Goal: Task Accomplishment & Management: Use online tool/utility

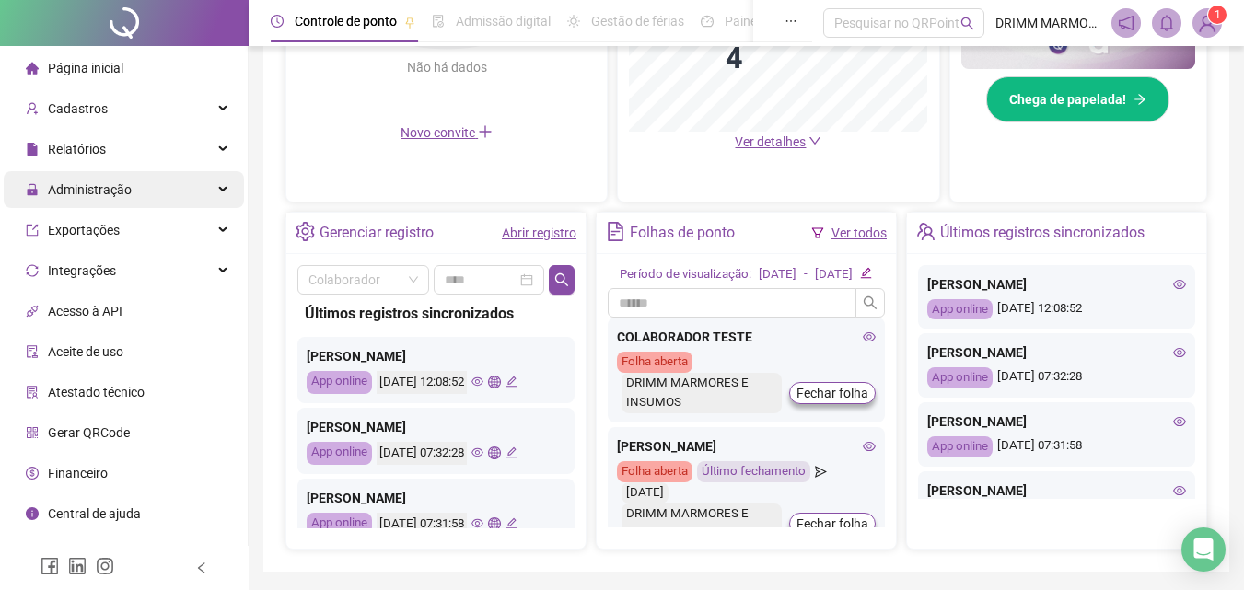
click at [226, 189] on div "Administração" at bounding box center [124, 189] width 240 height 37
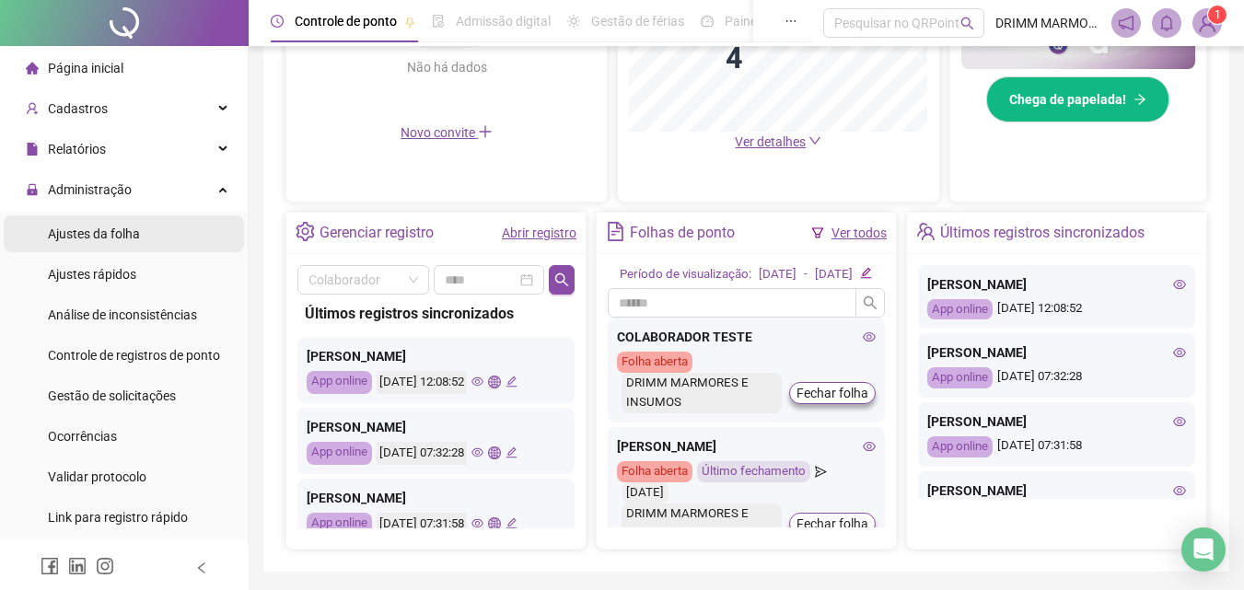
click at [133, 237] on span "Ajustes da folha" at bounding box center [94, 234] width 92 height 15
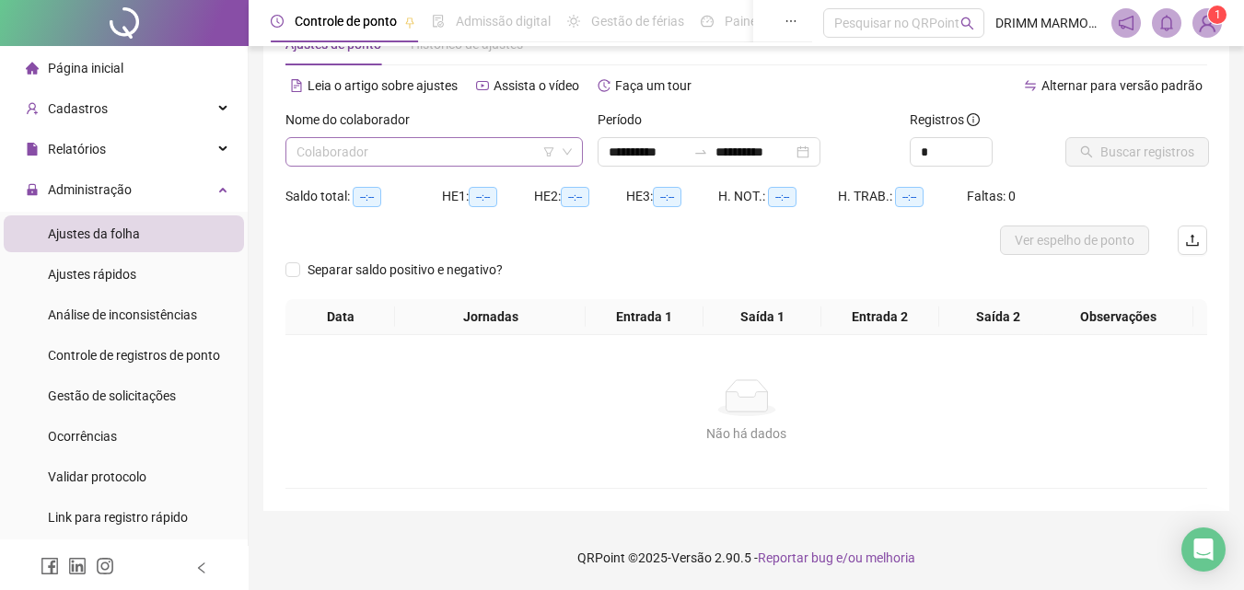
click at [390, 155] on input "search" at bounding box center [426, 152] width 259 height 28
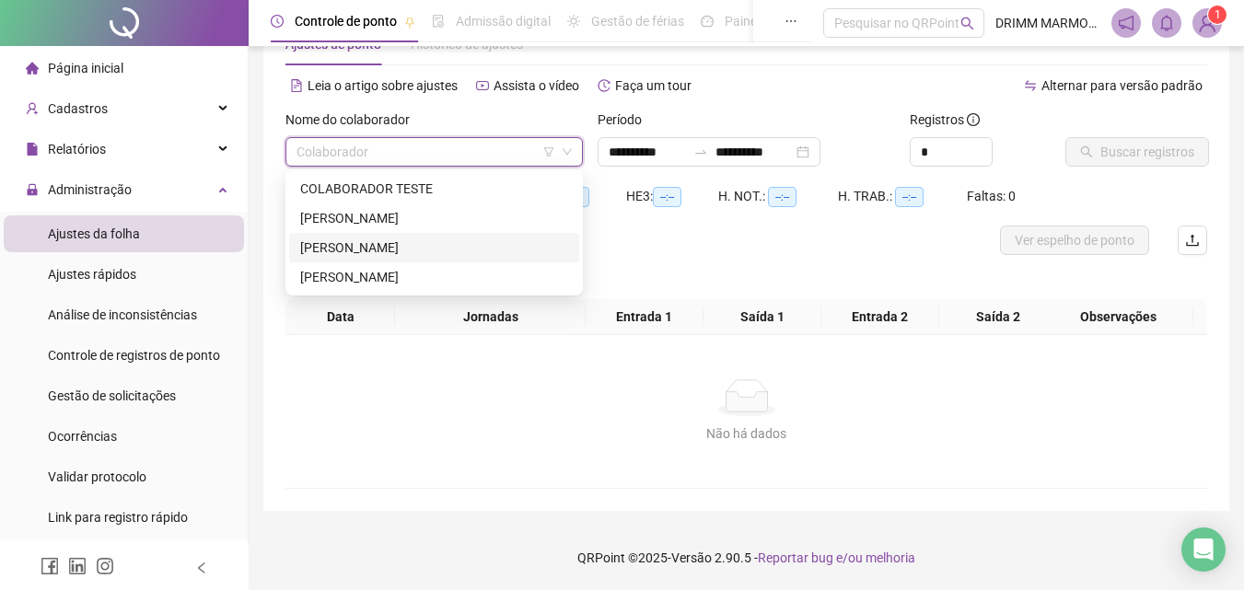
click at [387, 248] on div "[PERSON_NAME]" at bounding box center [434, 248] width 268 height 20
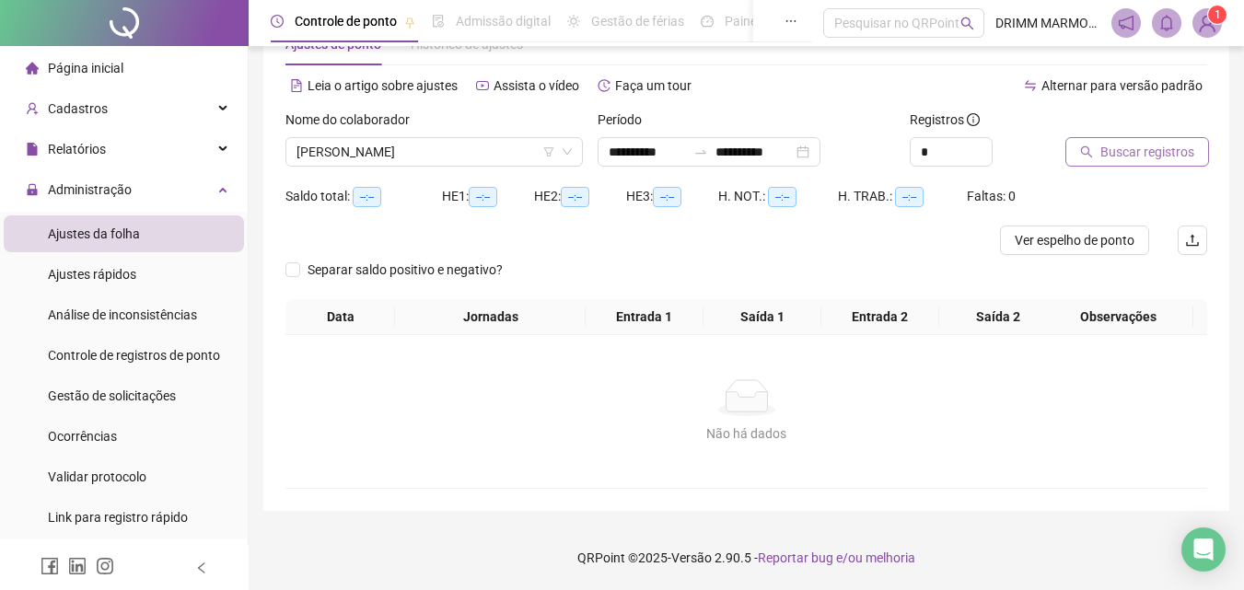
click at [1130, 156] on span "Buscar registros" at bounding box center [1147, 152] width 94 height 20
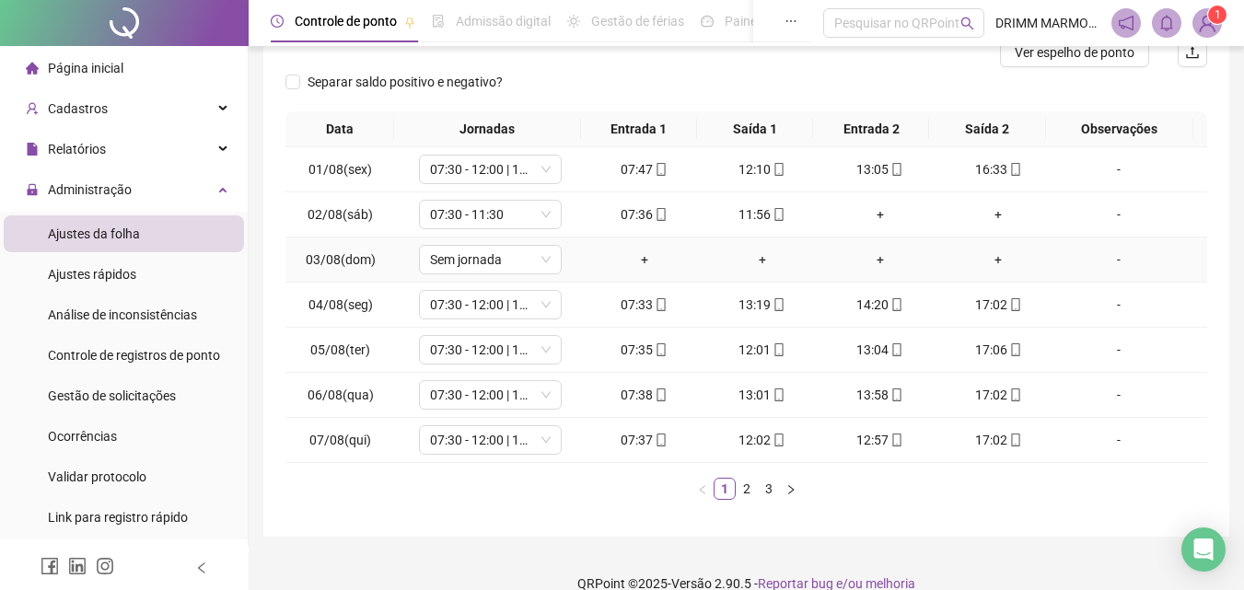
scroll to position [273, 0]
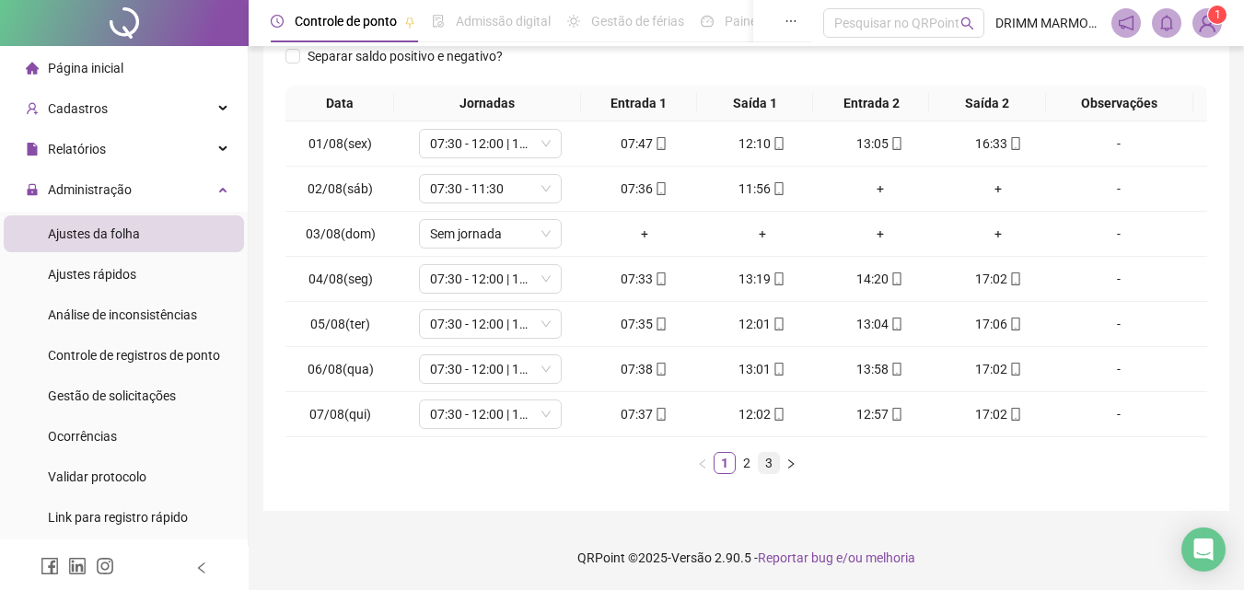
click at [763, 465] on link "3" at bounding box center [769, 463] width 20 height 20
click at [986, 321] on div "+" at bounding box center [998, 324] width 103 height 20
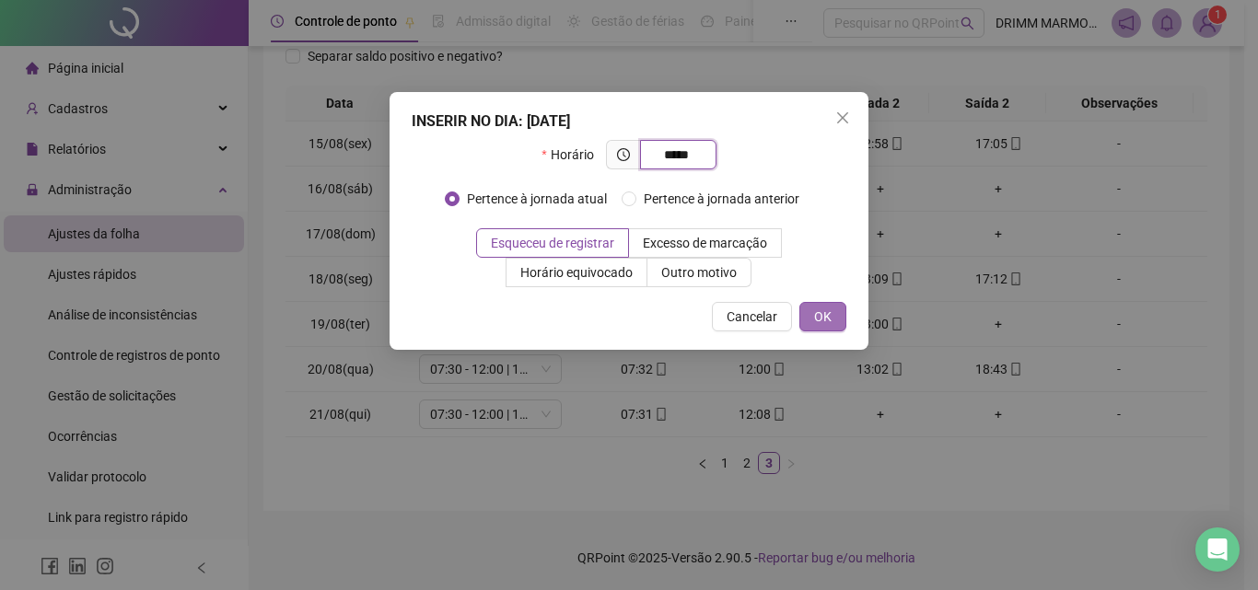
type input "*****"
click at [839, 321] on button "OK" at bounding box center [822, 316] width 47 height 29
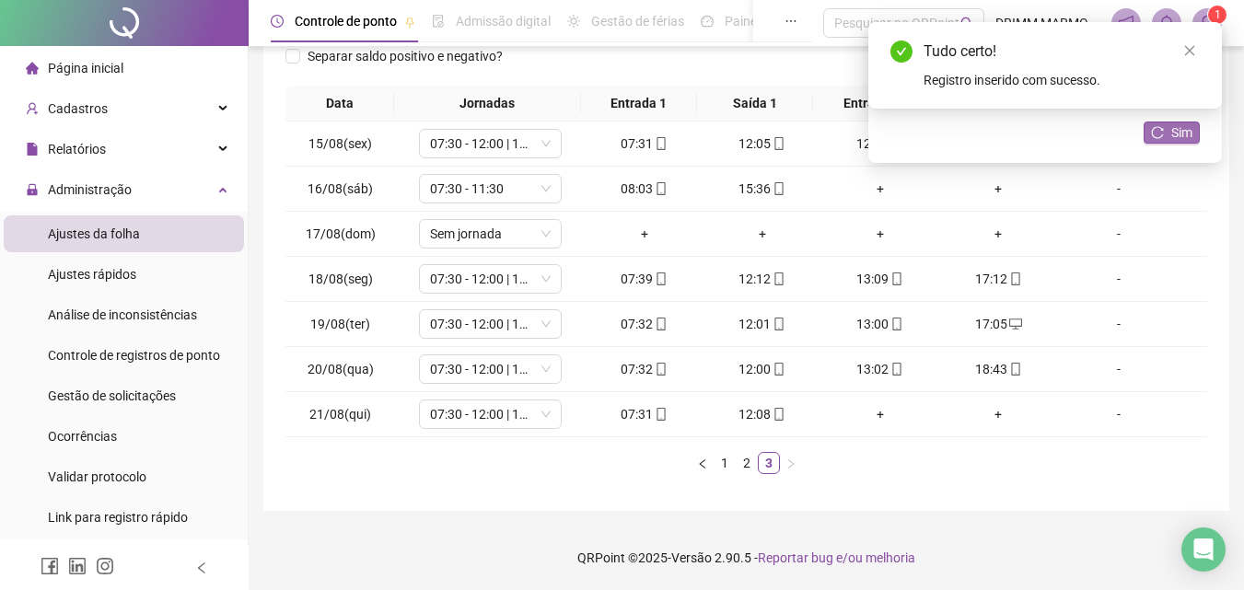
click at [1169, 132] on button "Sim" at bounding box center [1172, 133] width 56 height 22
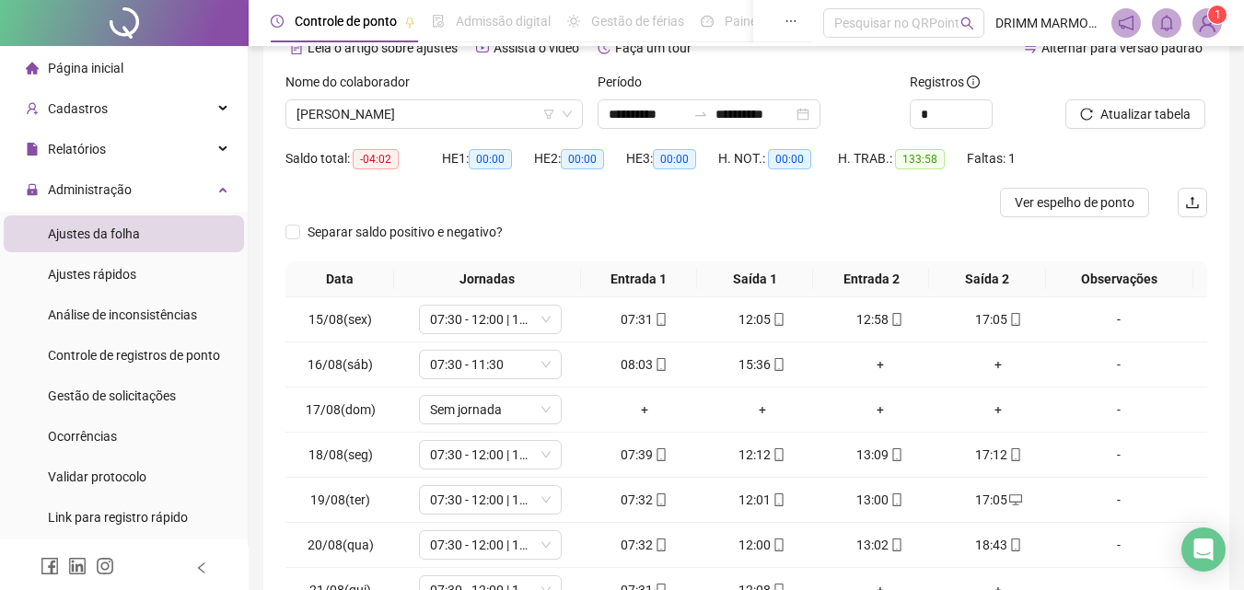
scroll to position [0, 0]
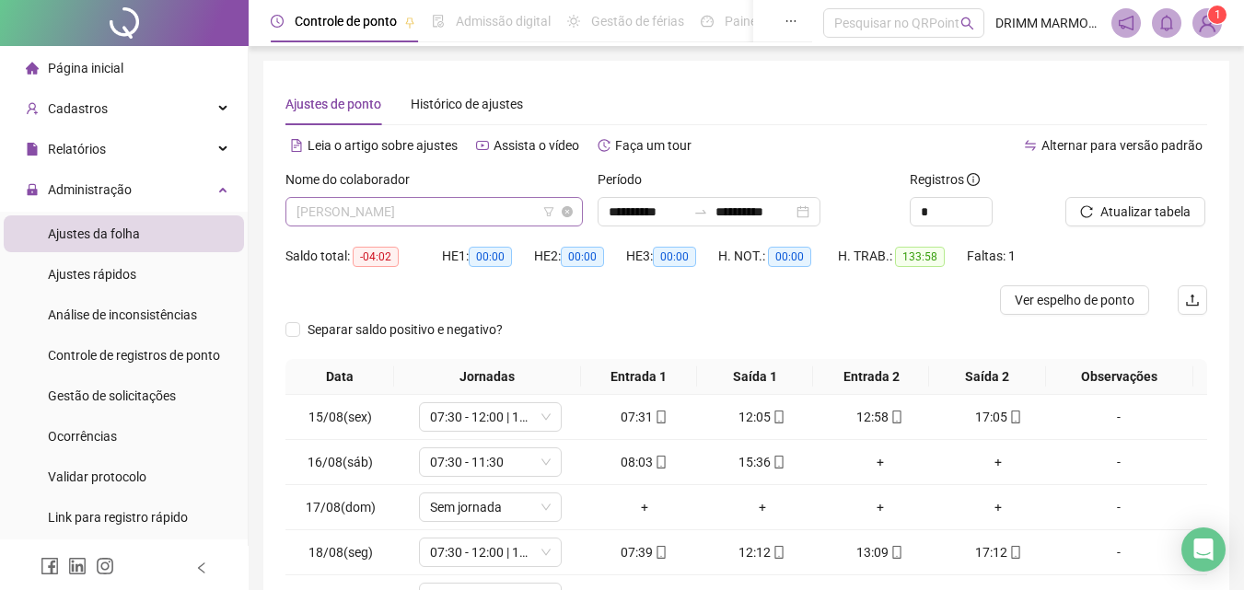
click at [444, 211] on span "[PERSON_NAME]" at bounding box center [434, 212] width 275 height 28
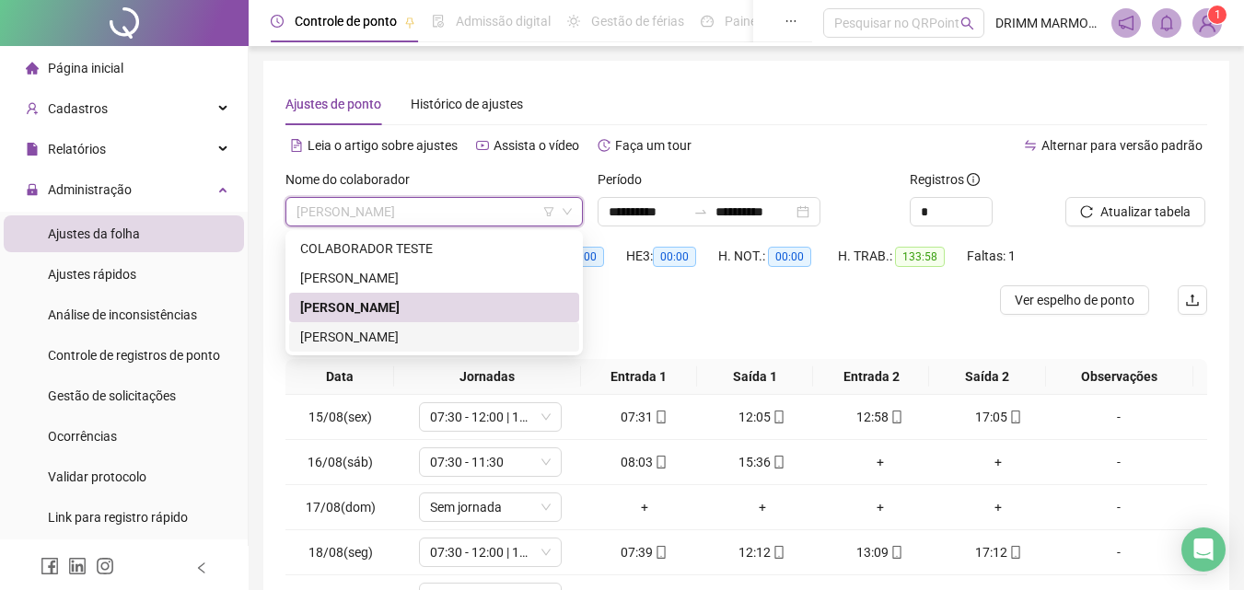
click at [428, 334] on div "[PERSON_NAME]" at bounding box center [434, 337] width 268 height 20
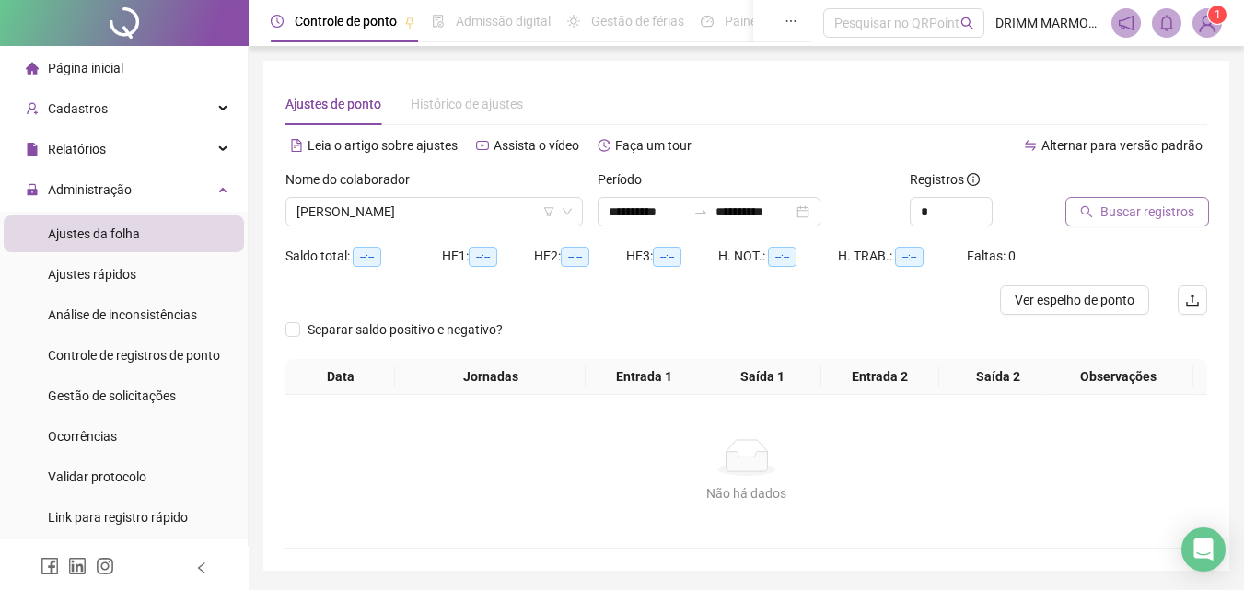
click at [1134, 210] on span "Buscar registros" at bounding box center [1147, 212] width 94 height 20
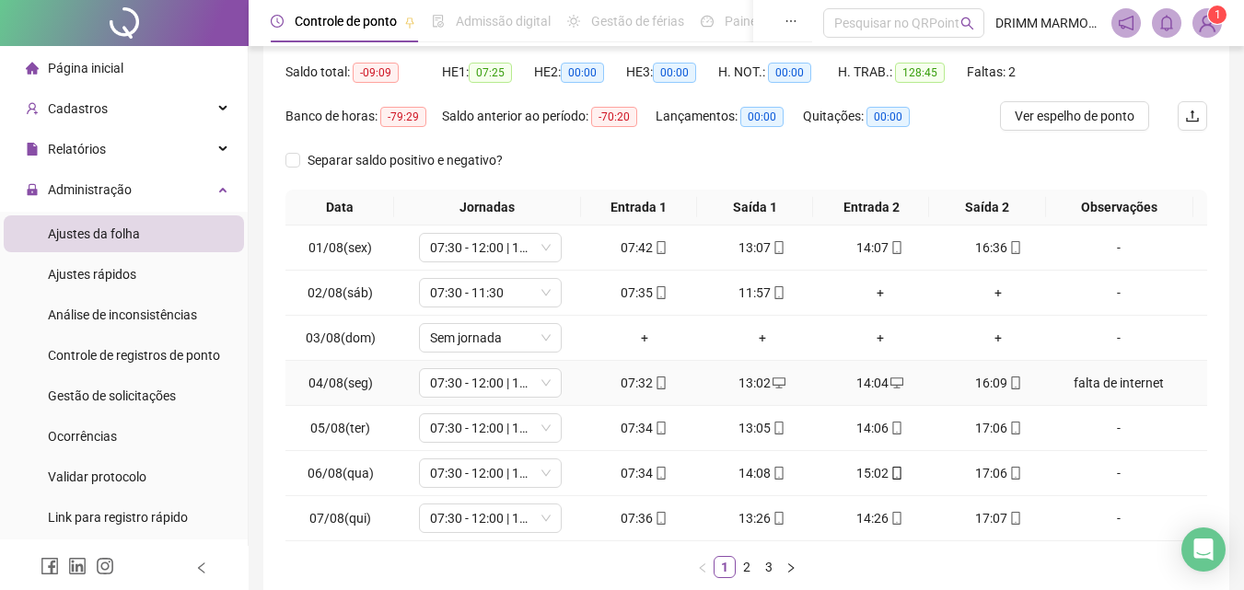
scroll to position [288, 0]
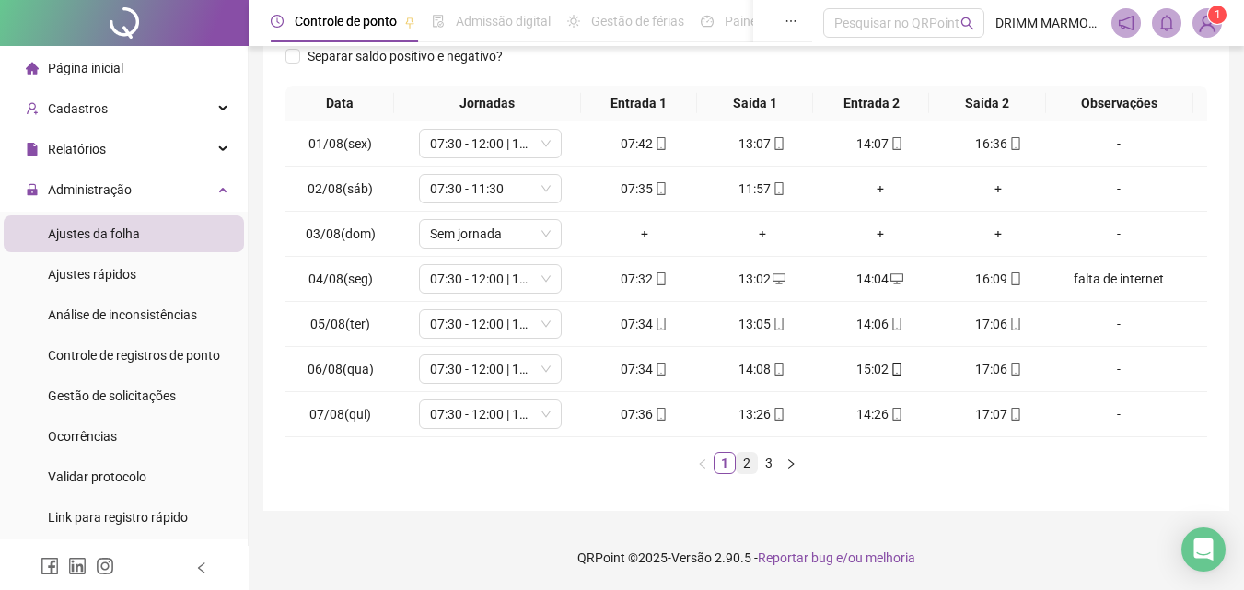
click at [741, 466] on link "2" at bounding box center [747, 463] width 20 height 20
click at [770, 464] on link "3" at bounding box center [769, 463] width 20 height 20
click at [985, 368] on div "+" at bounding box center [998, 369] width 103 height 20
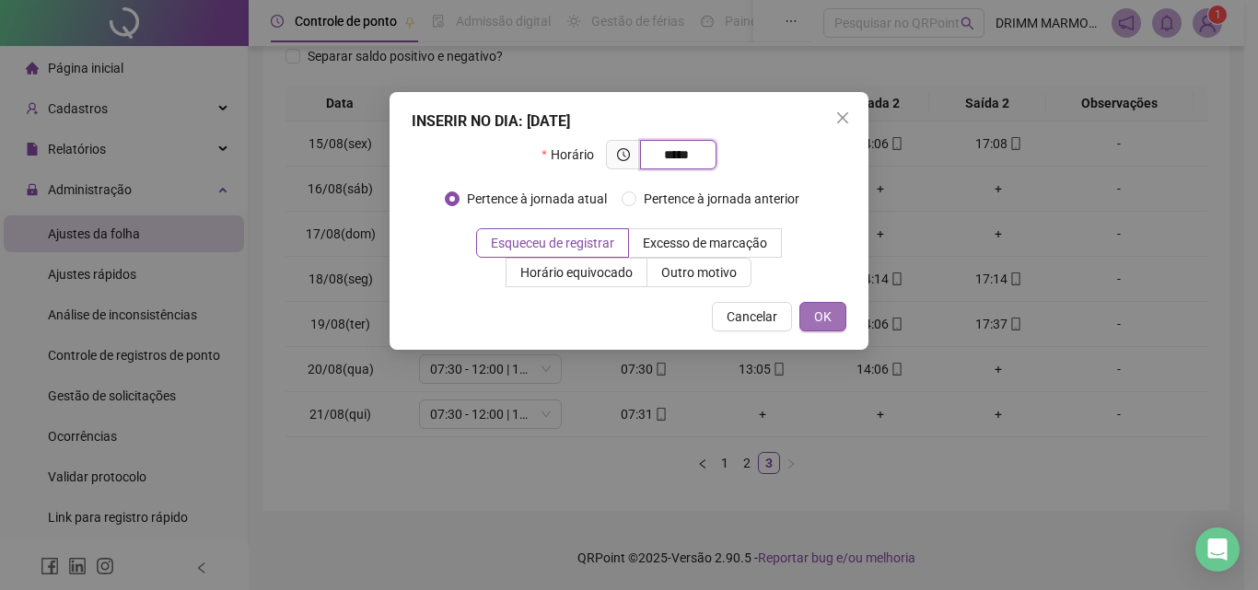
type input "*****"
click at [826, 321] on span "OK" at bounding box center [822, 317] width 17 height 20
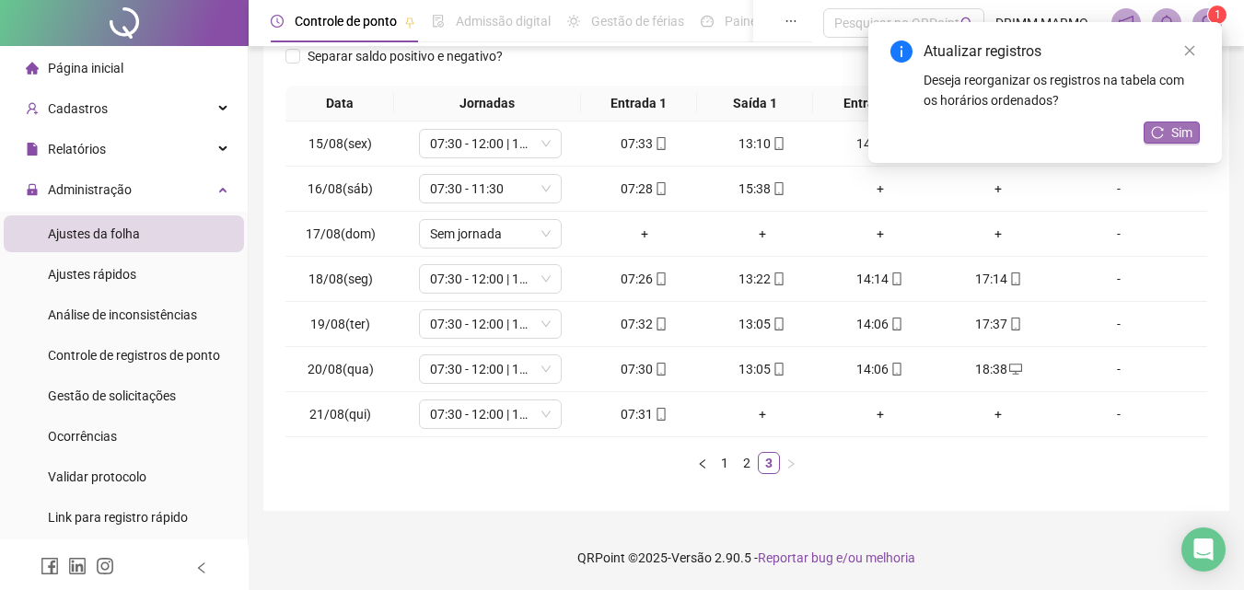
click at [1186, 133] on span "Sim" at bounding box center [1181, 132] width 21 height 20
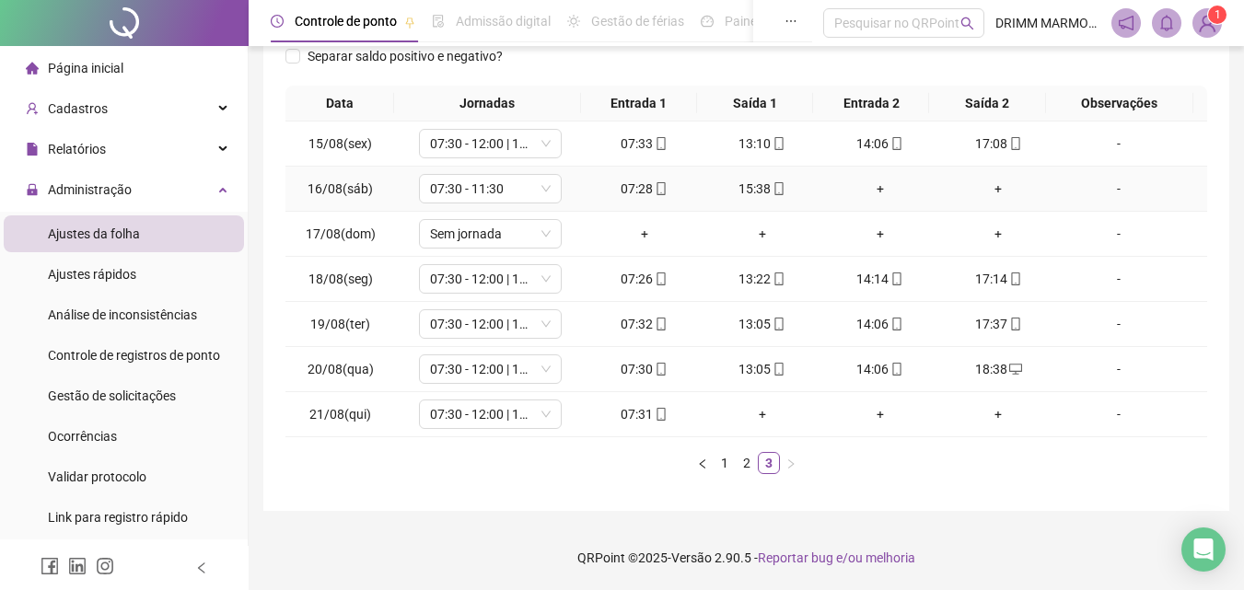
click at [756, 183] on div "15:38" at bounding box center [762, 189] width 103 height 20
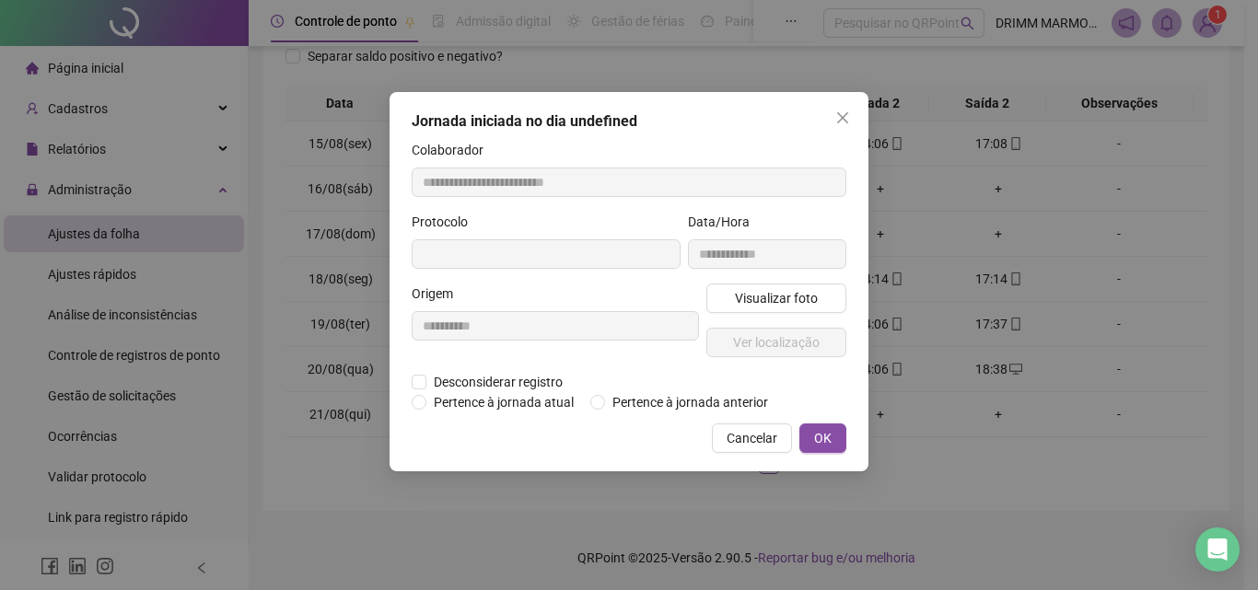
type input "**********"
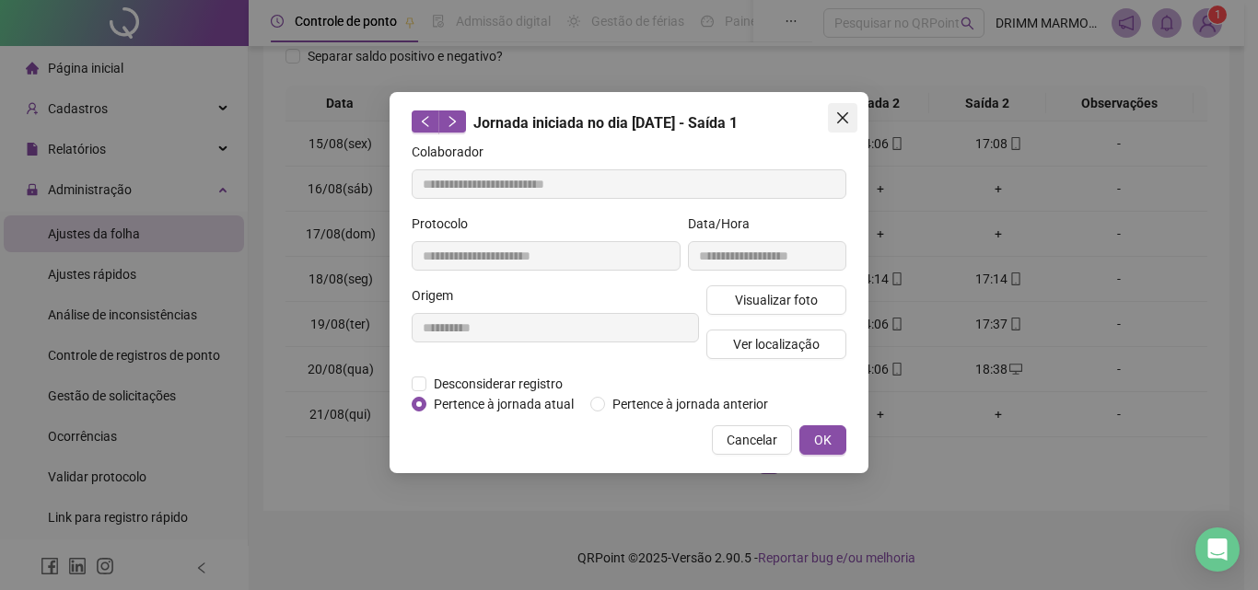
click at [845, 118] on icon "close" at bounding box center [842, 118] width 15 height 15
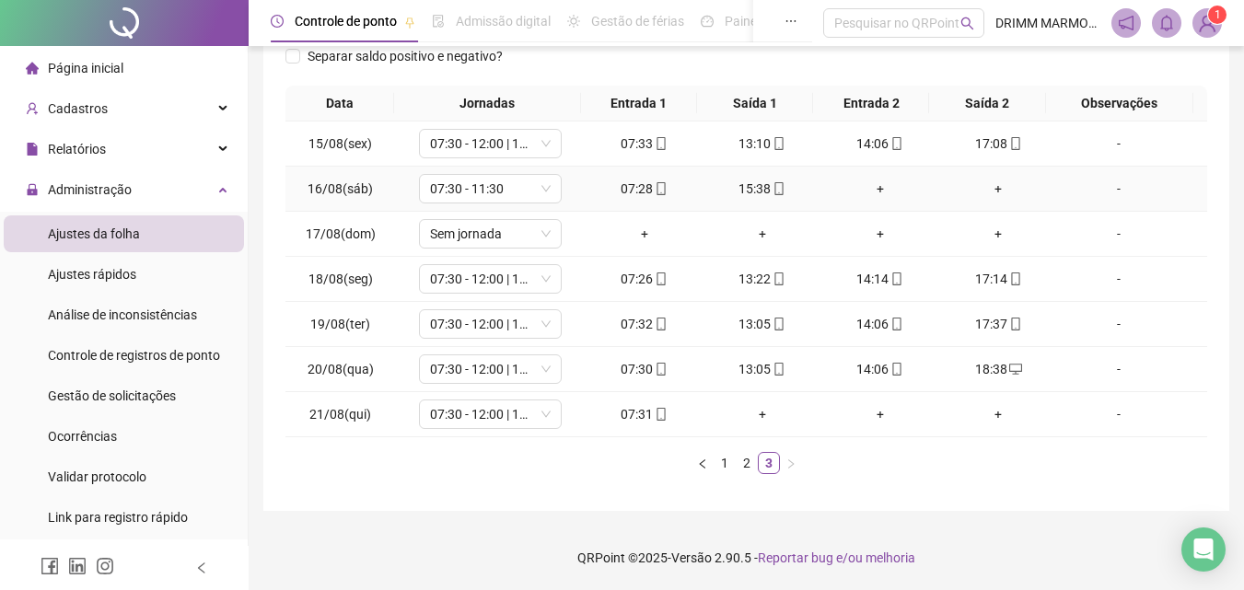
click at [875, 191] on div "+" at bounding box center [880, 189] width 103 height 20
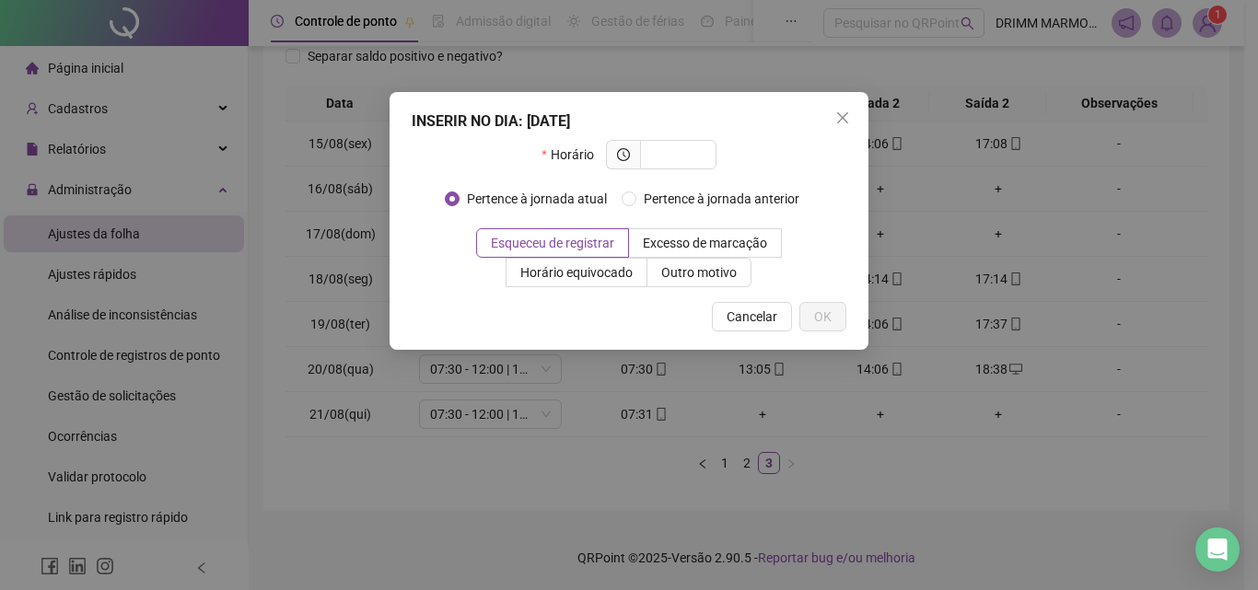
click at [832, 228] on div "Esqueceu de registrar Excesso de marcação Horário equivocado Outro motivo" at bounding box center [629, 257] width 435 height 59
click at [840, 121] on icon "close" at bounding box center [842, 117] width 11 height 11
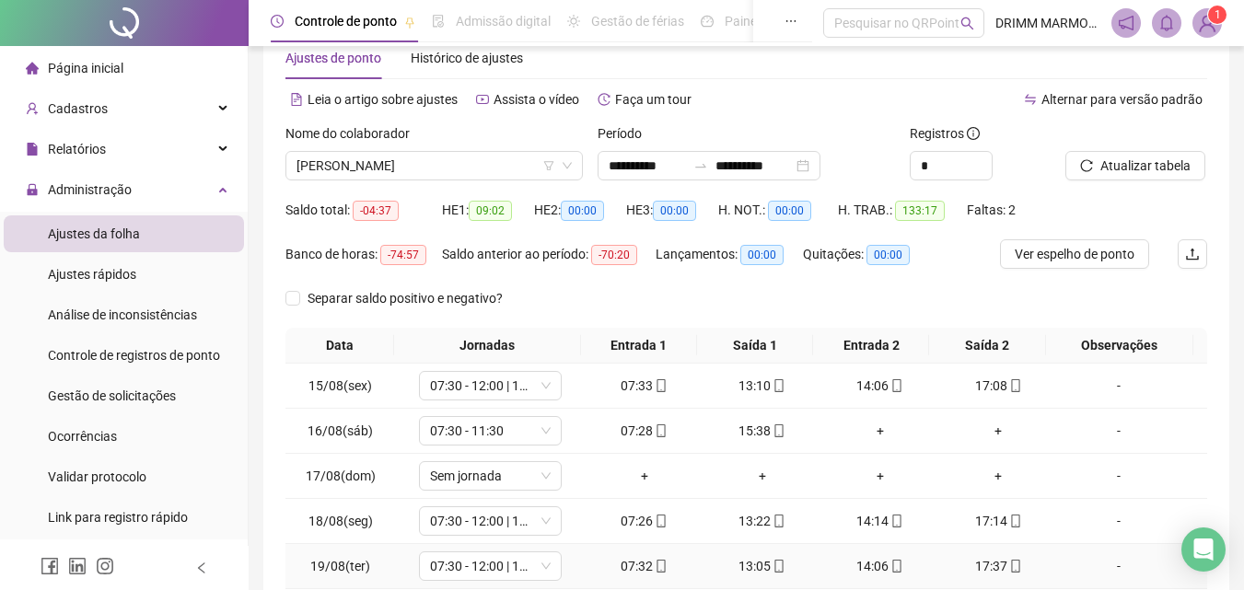
scroll to position [0, 0]
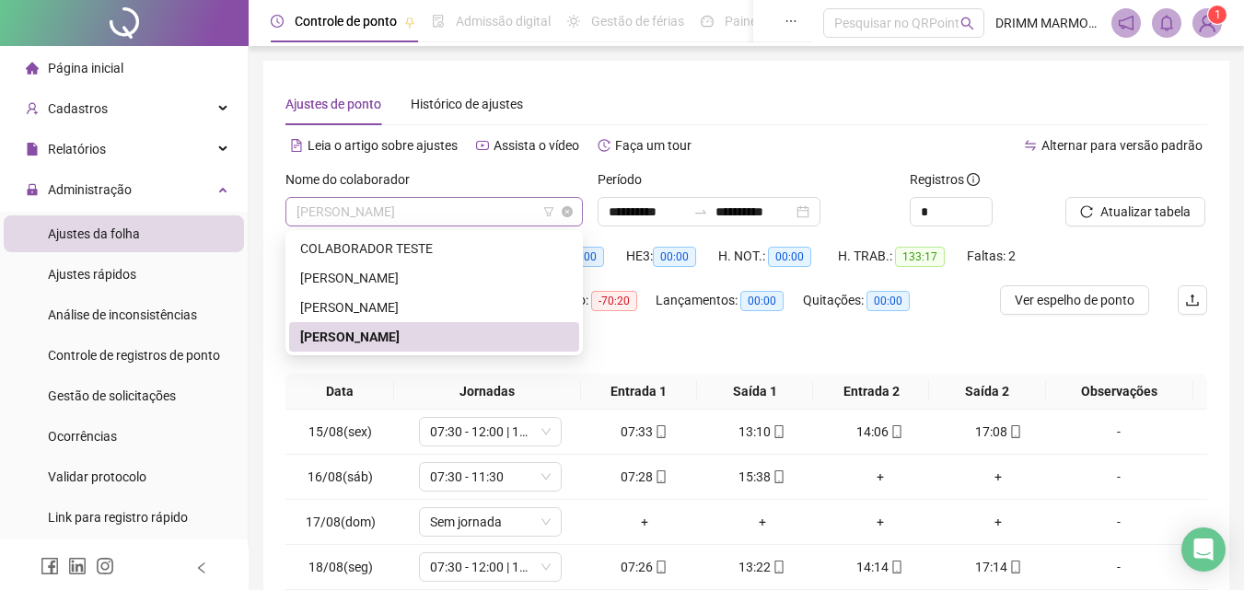
click at [482, 214] on span "[PERSON_NAME]" at bounding box center [434, 212] width 275 height 28
click at [434, 275] on div "[PERSON_NAME]" at bounding box center [434, 278] width 268 height 20
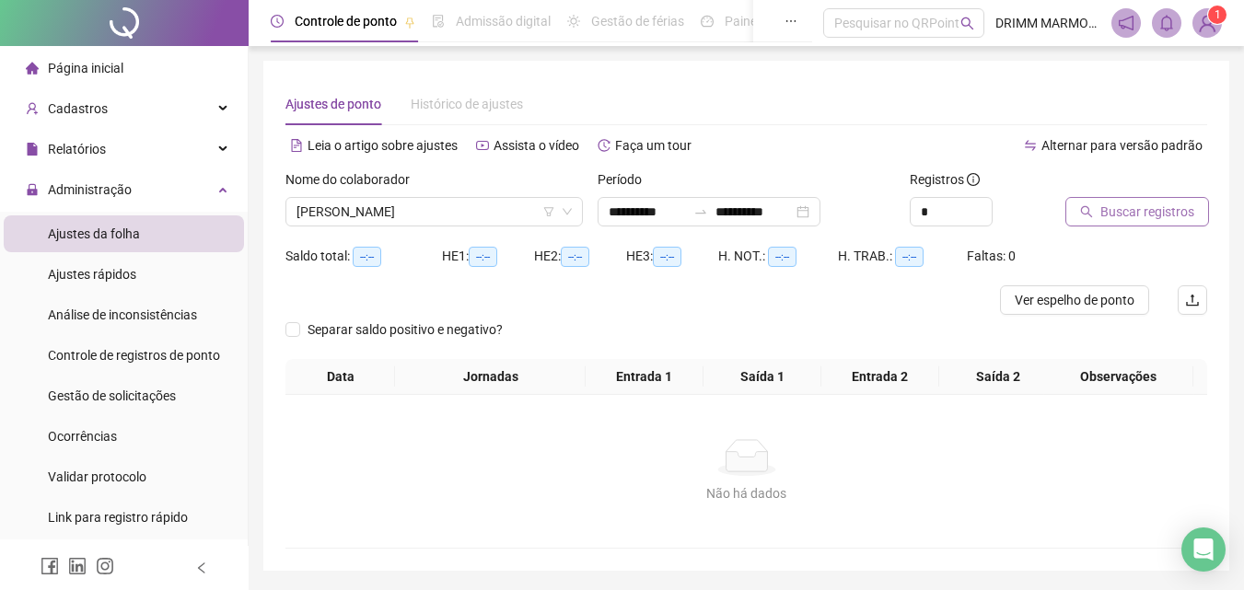
click at [1139, 215] on span "Buscar registros" at bounding box center [1147, 212] width 94 height 20
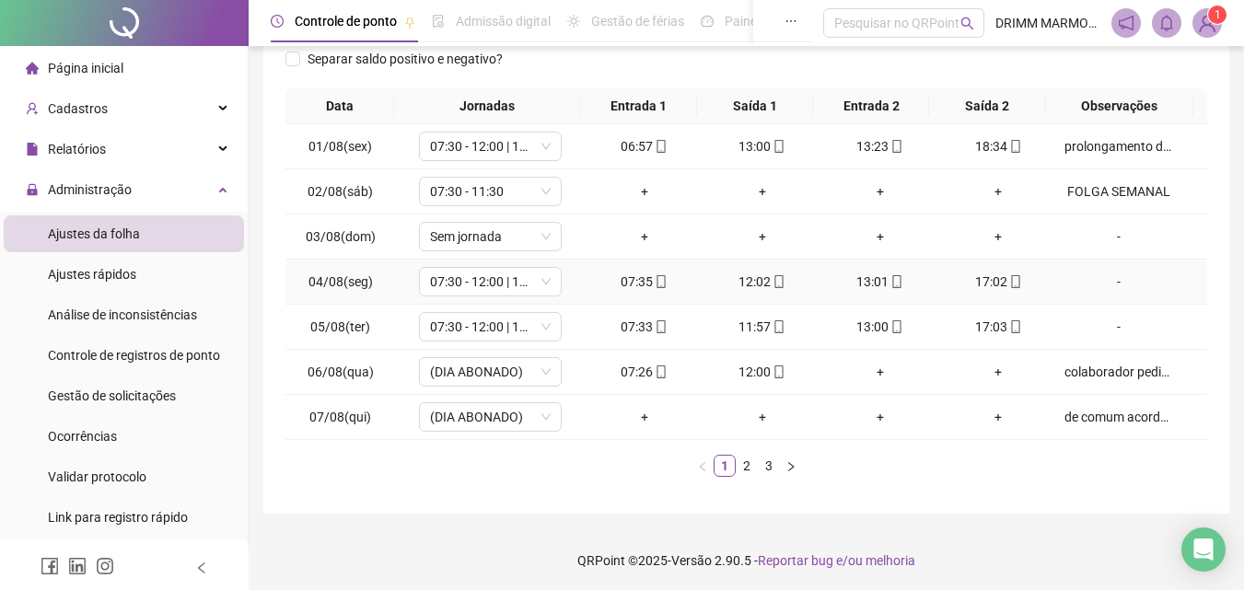
scroll to position [288, 0]
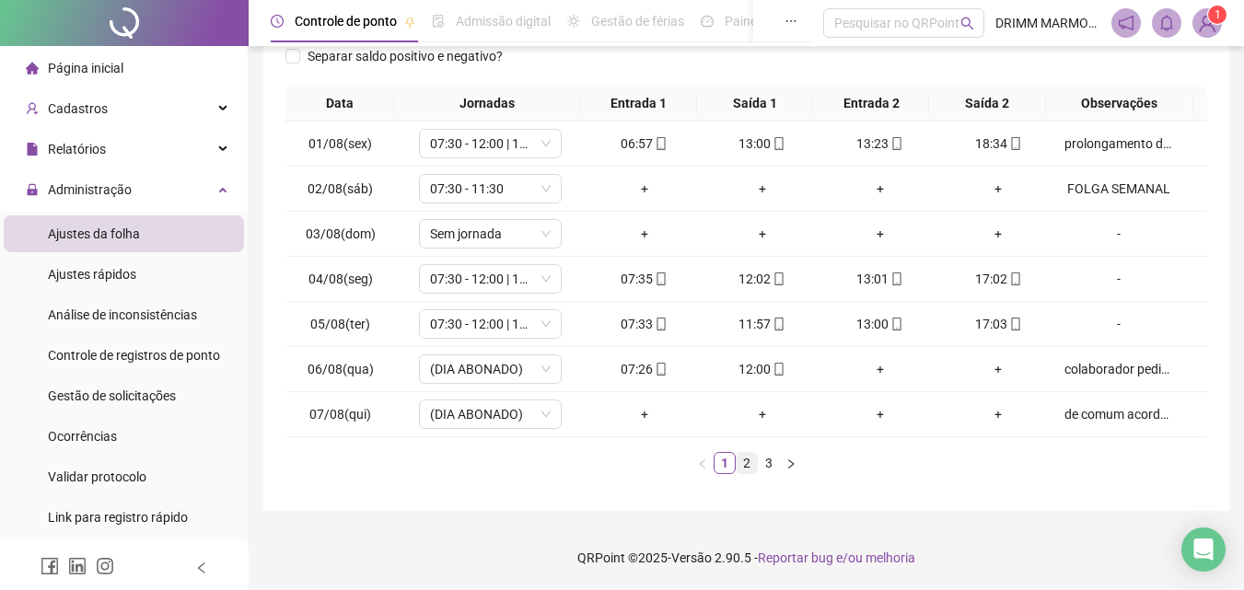
click at [748, 463] on link "2" at bounding box center [747, 463] width 20 height 20
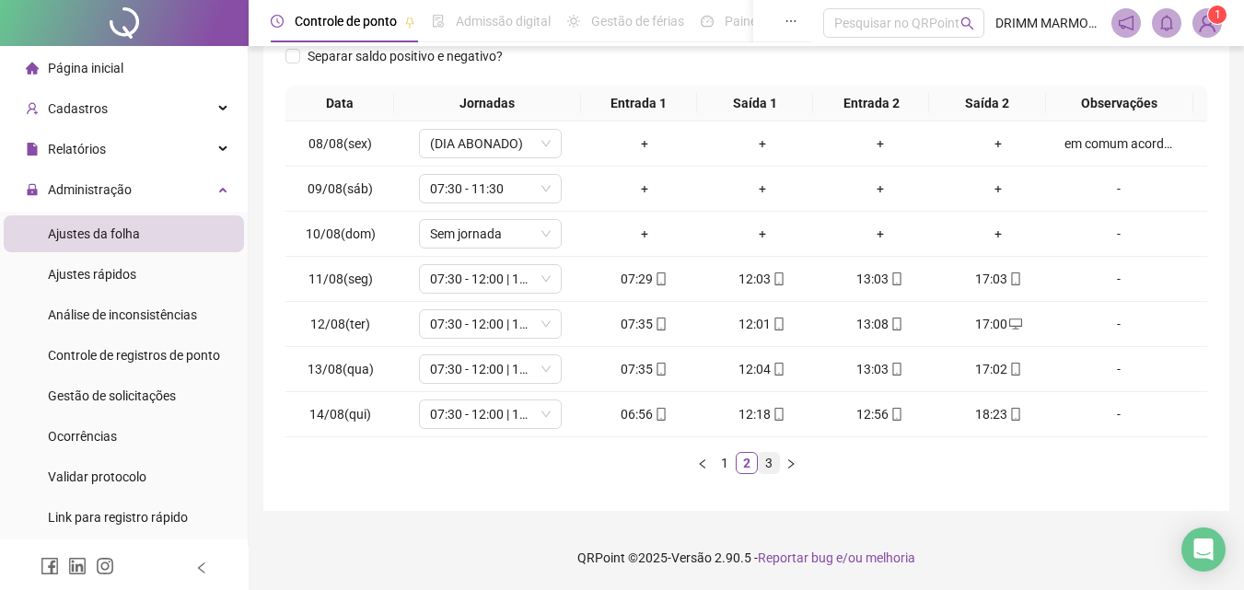
click at [772, 463] on link "3" at bounding box center [769, 463] width 20 height 20
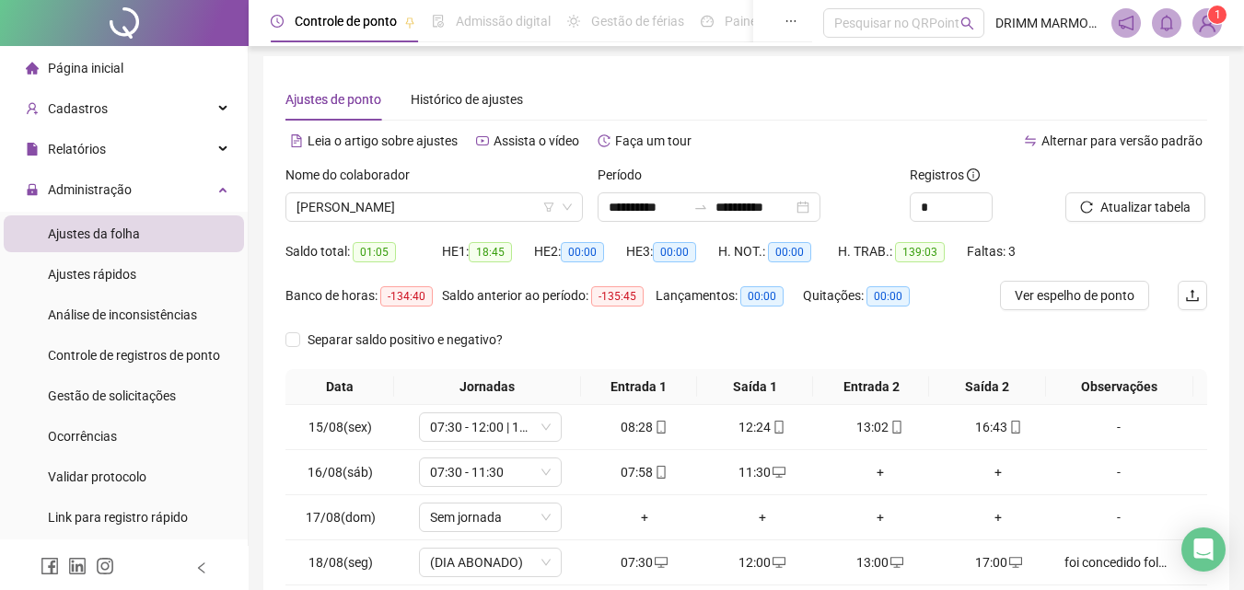
scroll to position [0, 0]
